Goal: Information Seeking & Learning: Find specific page/section

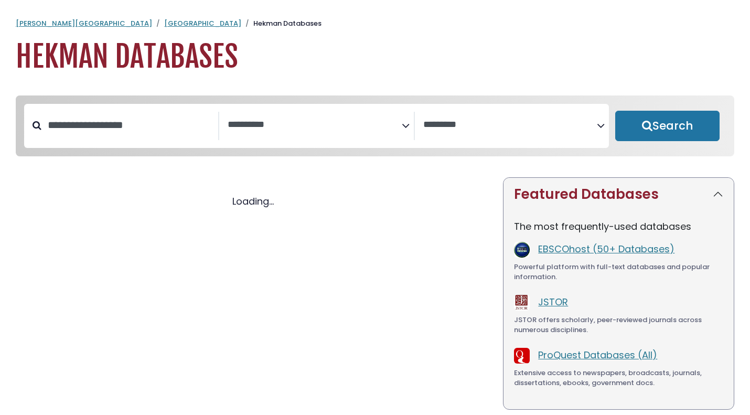
select select "Database Subject Filter"
select select "Database Vendors Filter"
select select "Database Subject Filter"
select select "Database Vendors Filter"
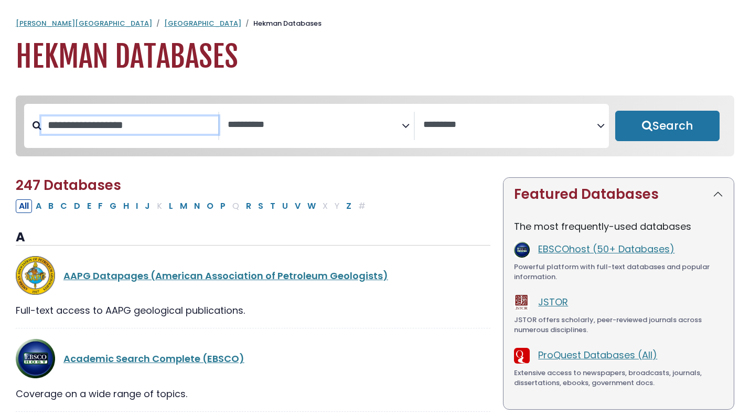
click at [121, 127] on input "Search database by title or keyword" at bounding box center [129, 124] width 177 height 17
click at [289, 126] on textarea "Search" at bounding box center [315, 125] width 174 height 11
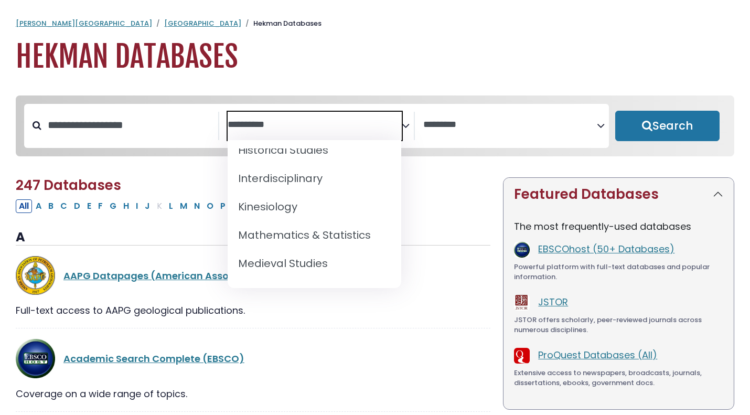
scroll to position [693, 0]
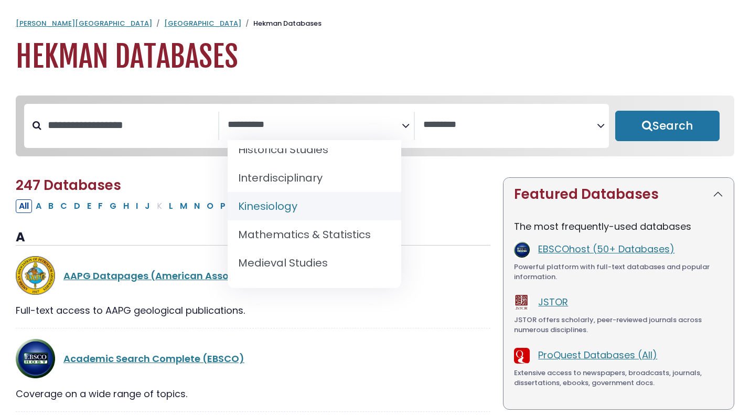
select select "*****"
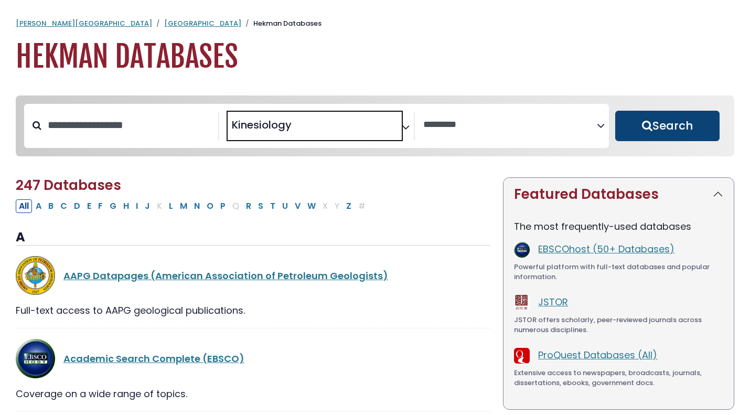
click at [648, 122] on button "Search" at bounding box center [667, 126] width 104 height 30
select select "Database Vendors Filter"
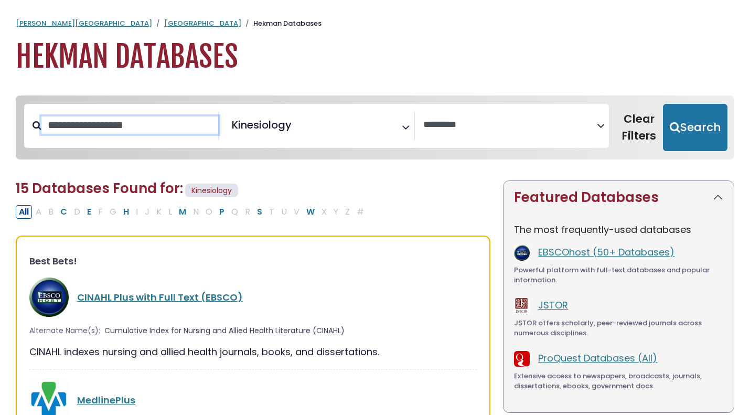
click at [133, 131] on input "Search database by title or keyword" at bounding box center [129, 124] width 177 height 17
click at [164, 22] on link "[GEOGRAPHIC_DATA]" at bounding box center [202, 23] width 77 height 10
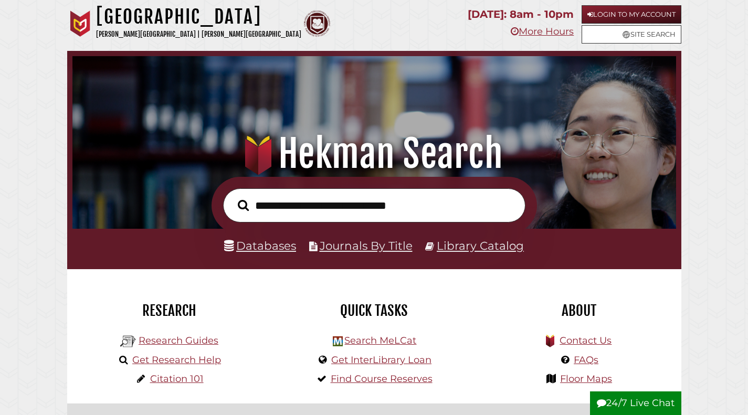
scroll to position [199, 598]
type input "*****"
click at [232, 197] on button "Search" at bounding box center [243, 205] width 22 height 17
